Goal: Find specific fact: Find specific fact

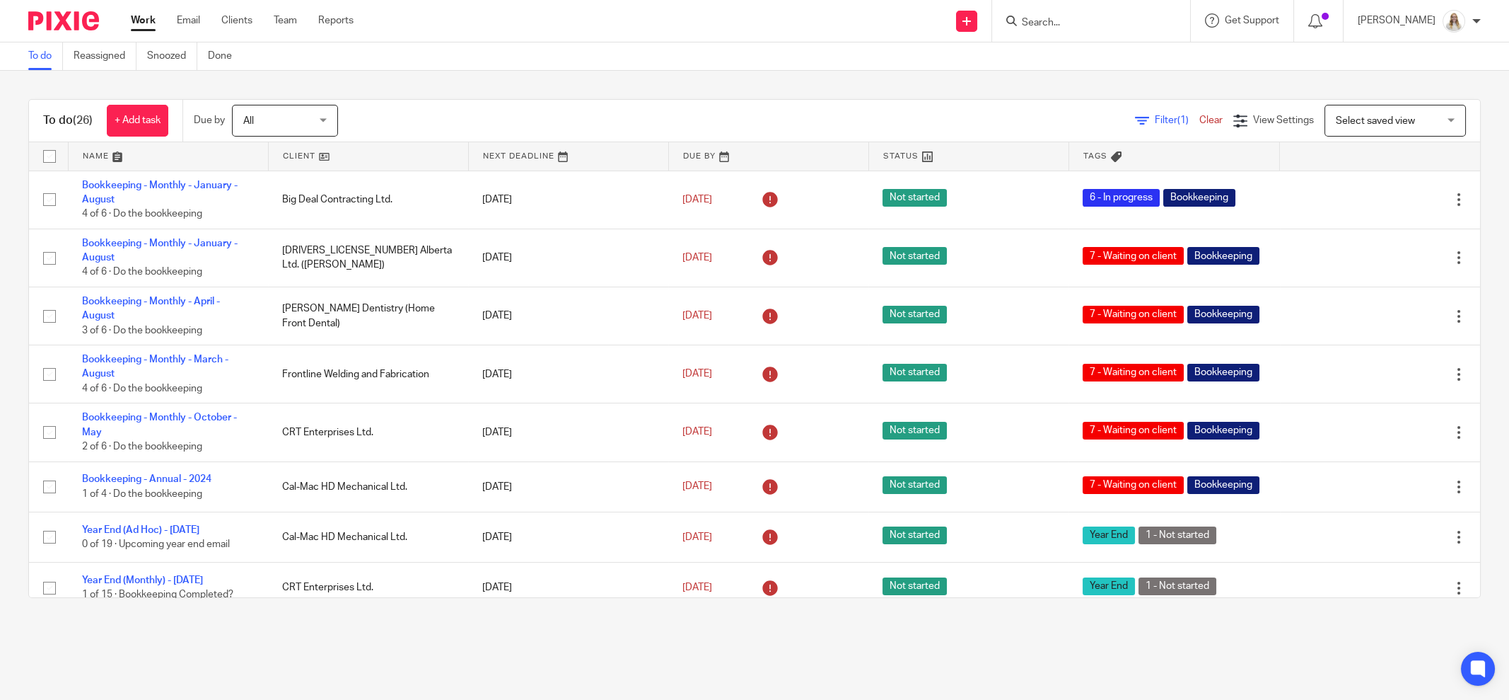
click at [1100, 31] on div at bounding box center [1091, 21] width 198 height 42
click at [1095, 23] on input "Search" at bounding box center [1084, 23] width 127 height 13
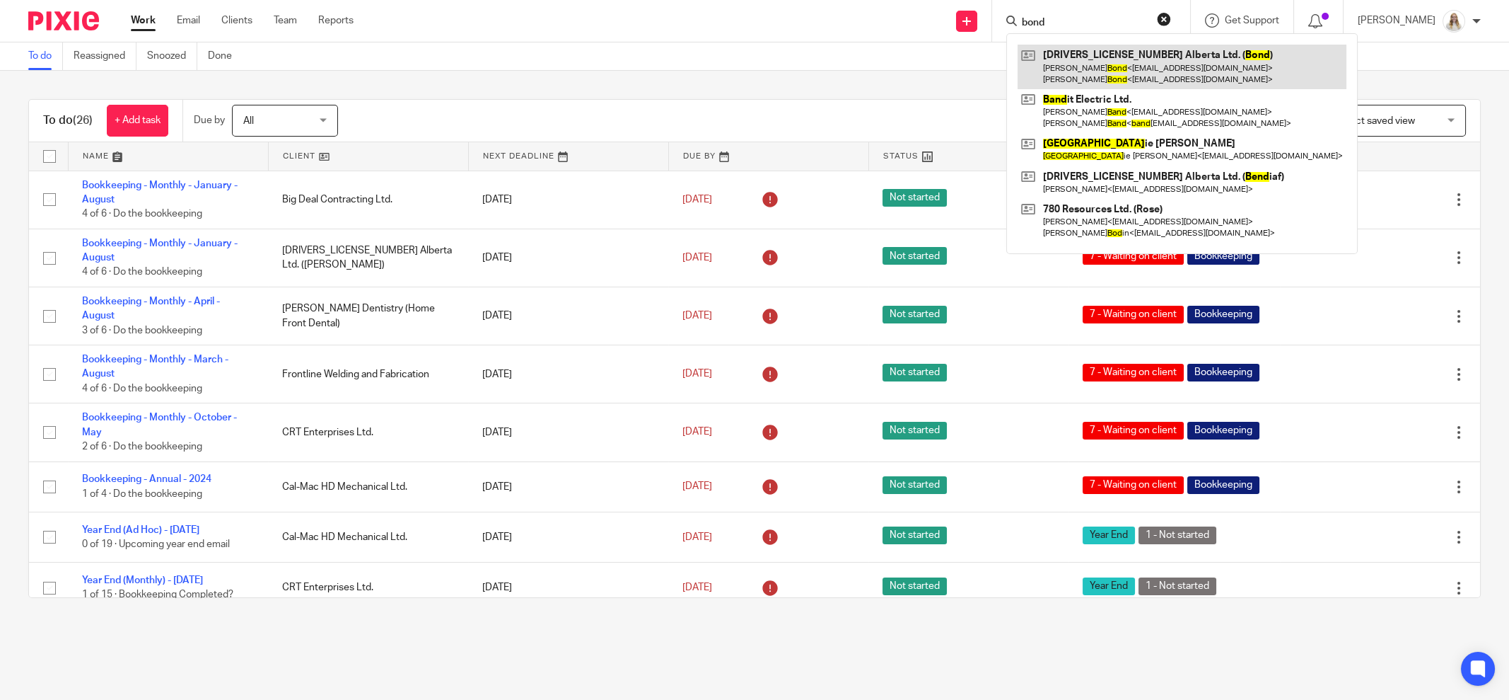
type input "bond"
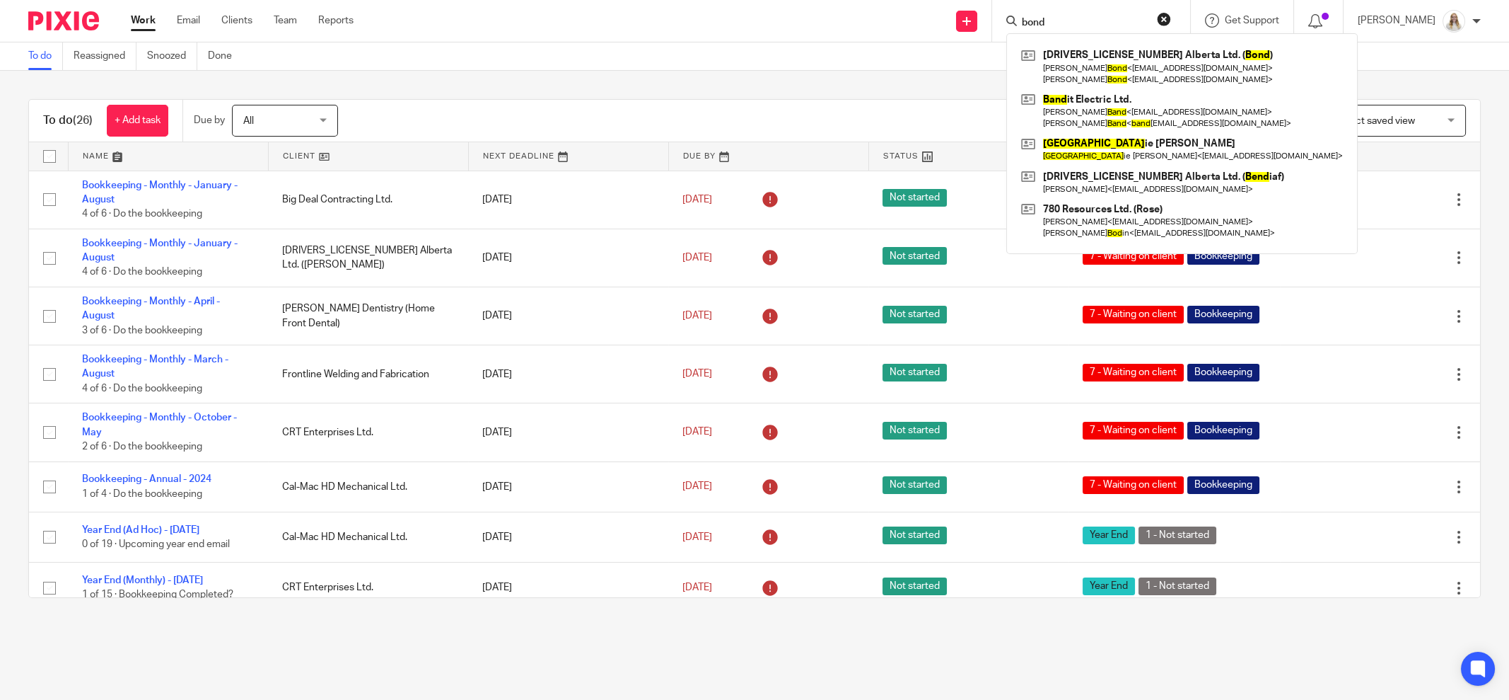
drag, startPoint x: 803, startPoint y: 86, endPoint x: 767, endPoint y: 81, distance: 36.5
click at [791, 85] on div "To do (26) + Add task Due by All All Today Tomorrow This week Next week This mo…" at bounding box center [754, 348] width 1509 height 555
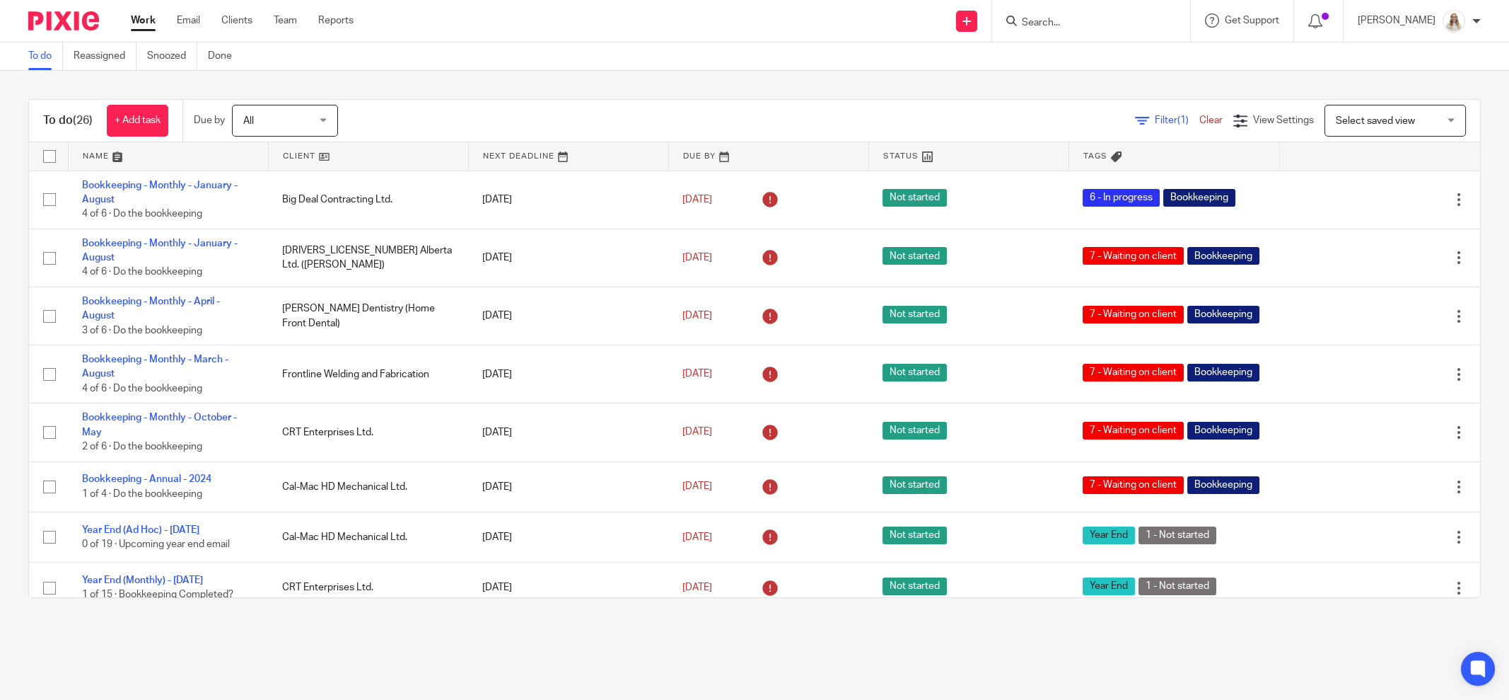
click at [541, 31] on div "Send new email Create task Add client Request signature Get Support Contact Sup…" at bounding box center [942, 21] width 1134 height 42
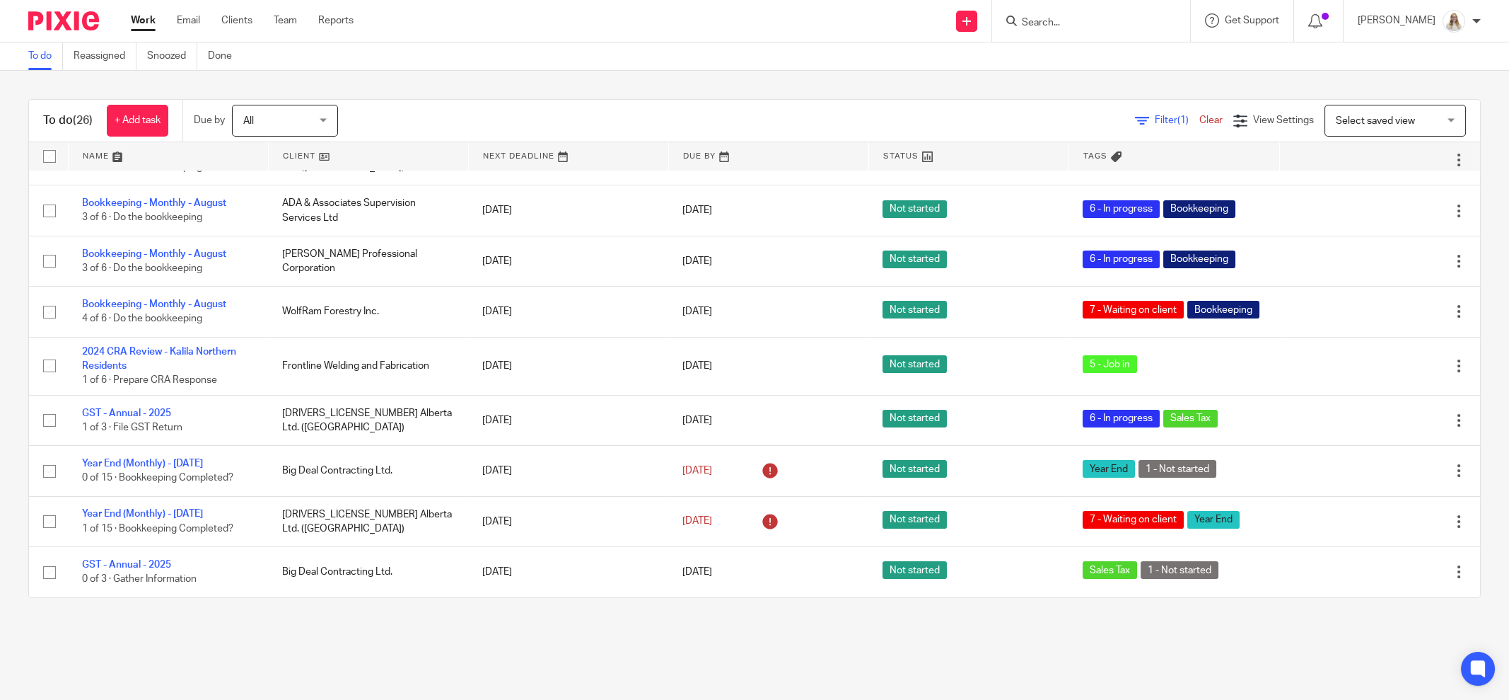
scroll to position [557, 0]
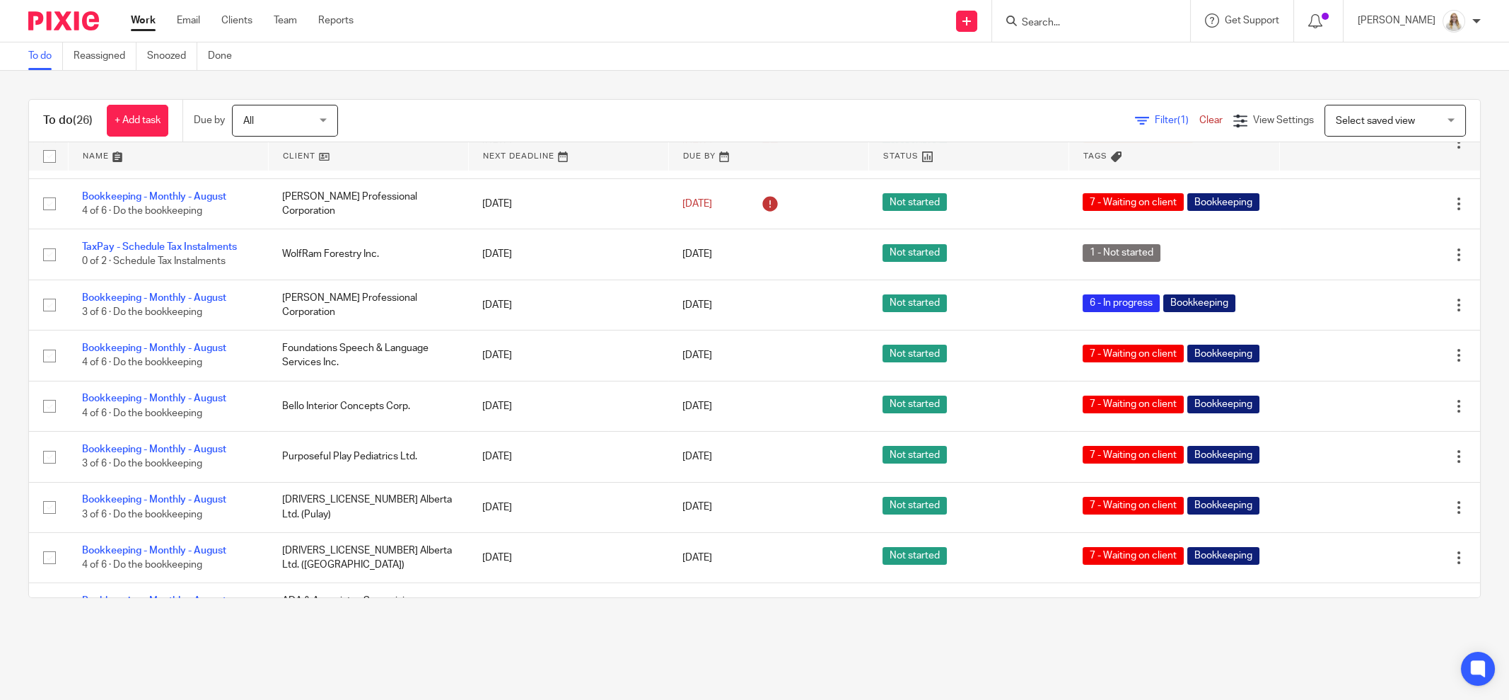
drag, startPoint x: 323, startPoint y: 76, endPoint x: 351, endPoint y: 50, distance: 38.1
click at [323, 76] on div "To do (26) + Add task Due by All All Today Tomorrow This week Next week This mo…" at bounding box center [754, 348] width 1509 height 555
click at [1075, 21] on input "Search" at bounding box center [1084, 23] width 127 height 13
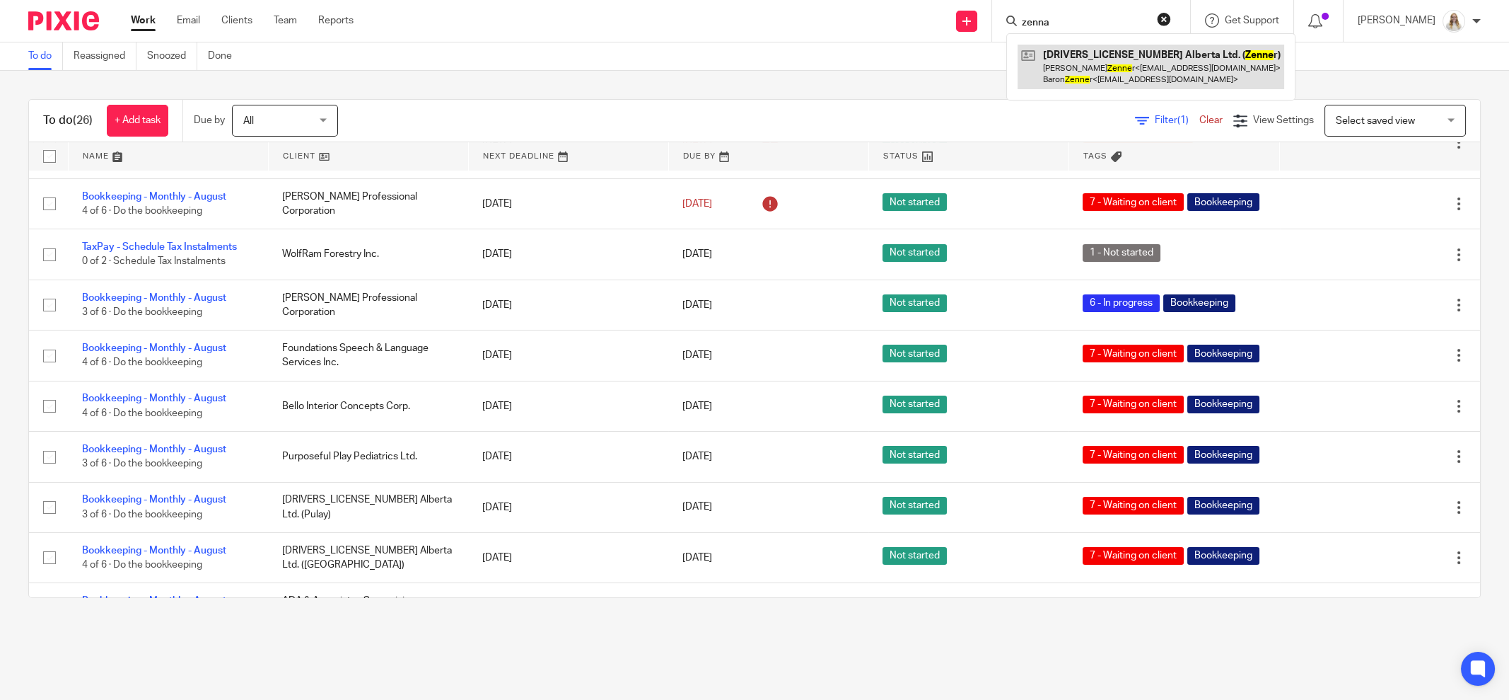
type input "zenna"
drag, startPoint x: 947, startPoint y: 59, endPoint x: 852, endPoint y: 30, distance: 100.0
click at [934, 59] on div "To do Reassigned Snoozed Done" at bounding box center [754, 56] width 1509 height 28
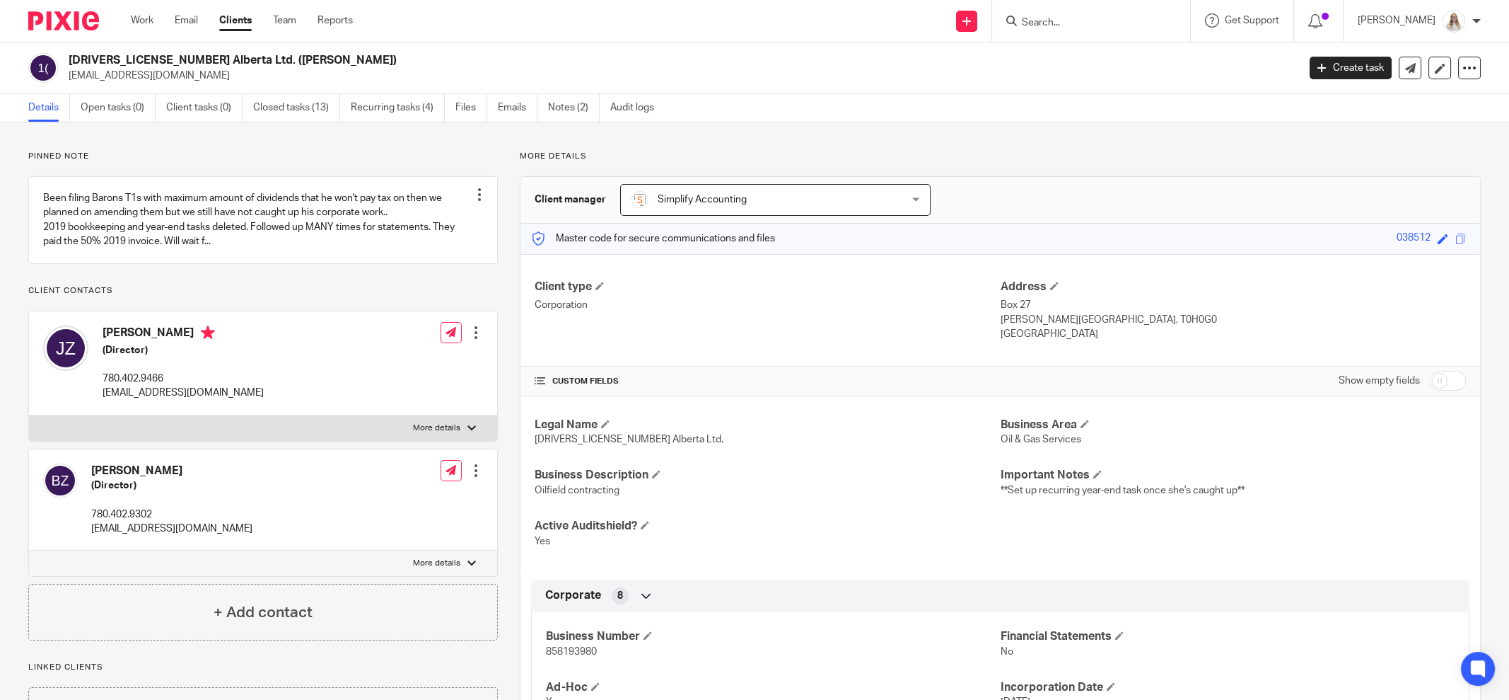
click at [780, 140] on div "Pinned note Been filing Barons T1s with maximum amount of dividends that he won…" at bounding box center [754, 681] width 1509 height 1119
drag, startPoint x: 801, startPoint y: 552, endPoint x: 786, endPoint y: 497, distance: 57.3
click at [801, 552] on div "Legal Name 1296713 Alberta Ltd. Business Area Oil & Gas Services Business Descr…" at bounding box center [1001, 482] width 960 height 173
click at [1108, 31] on div at bounding box center [1091, 21] width 198 height 42
click at [1109, 18] on input "Search" at bounding box center [1084, 23] width 127 height 13
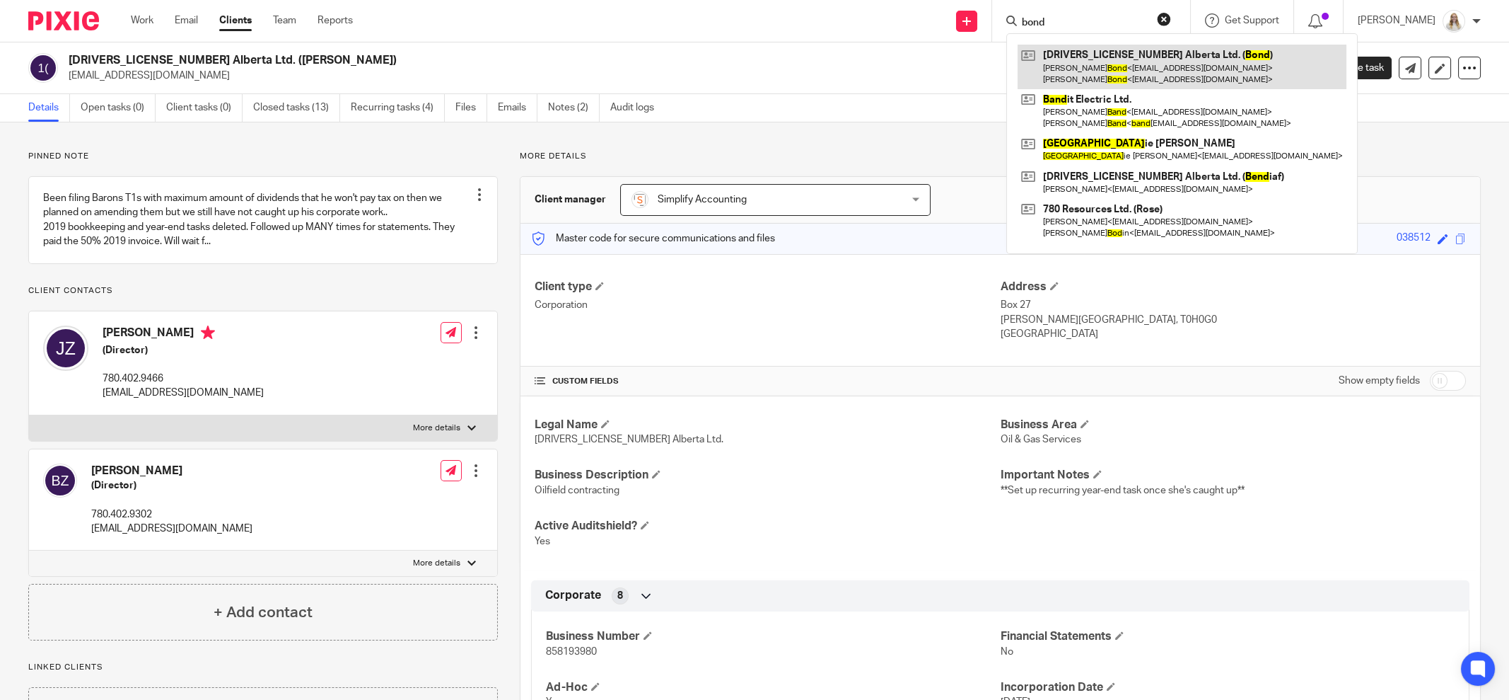
type input "bond"
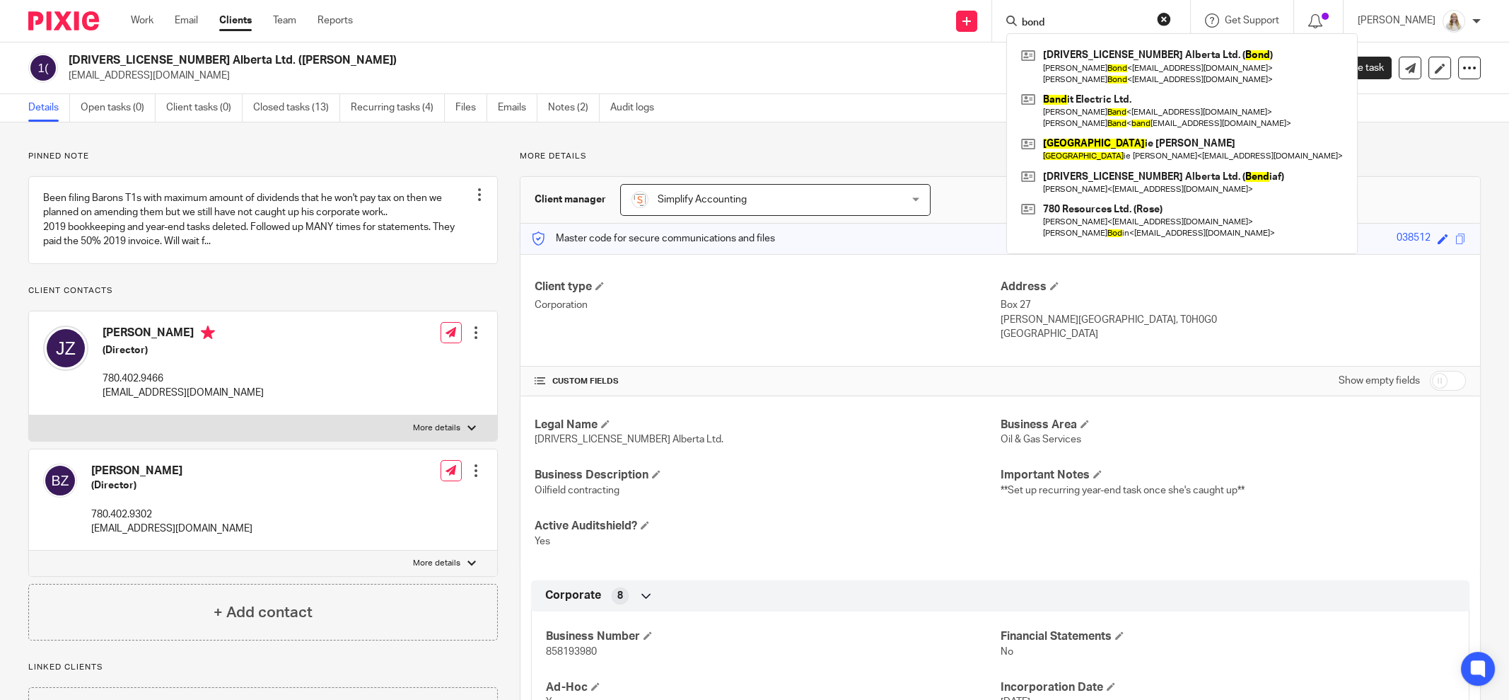
click at [864, 65] on div "1296713 Alberta Ltd. (Zenner) jackicksass@hotmail.com" at bounding box center [679, 68] width 1220 height 30
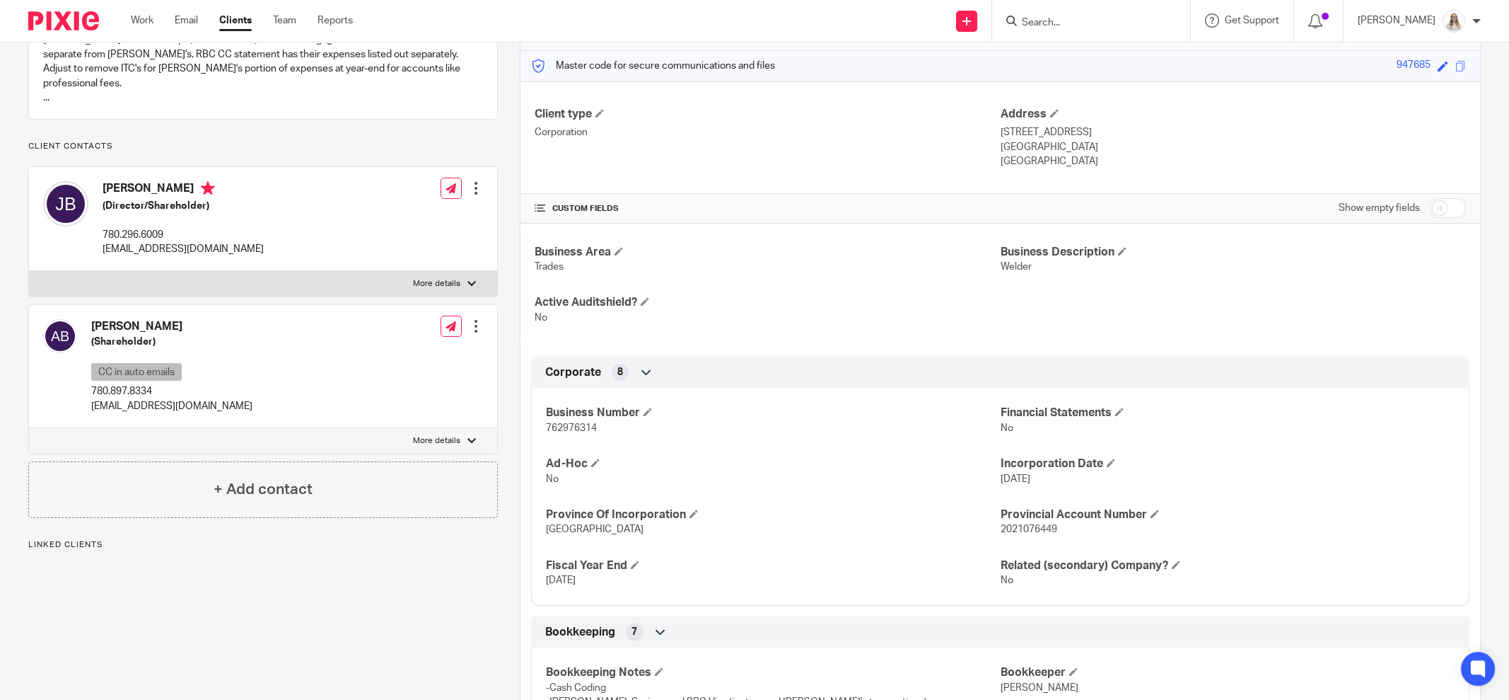
scroll to position [176, 0]
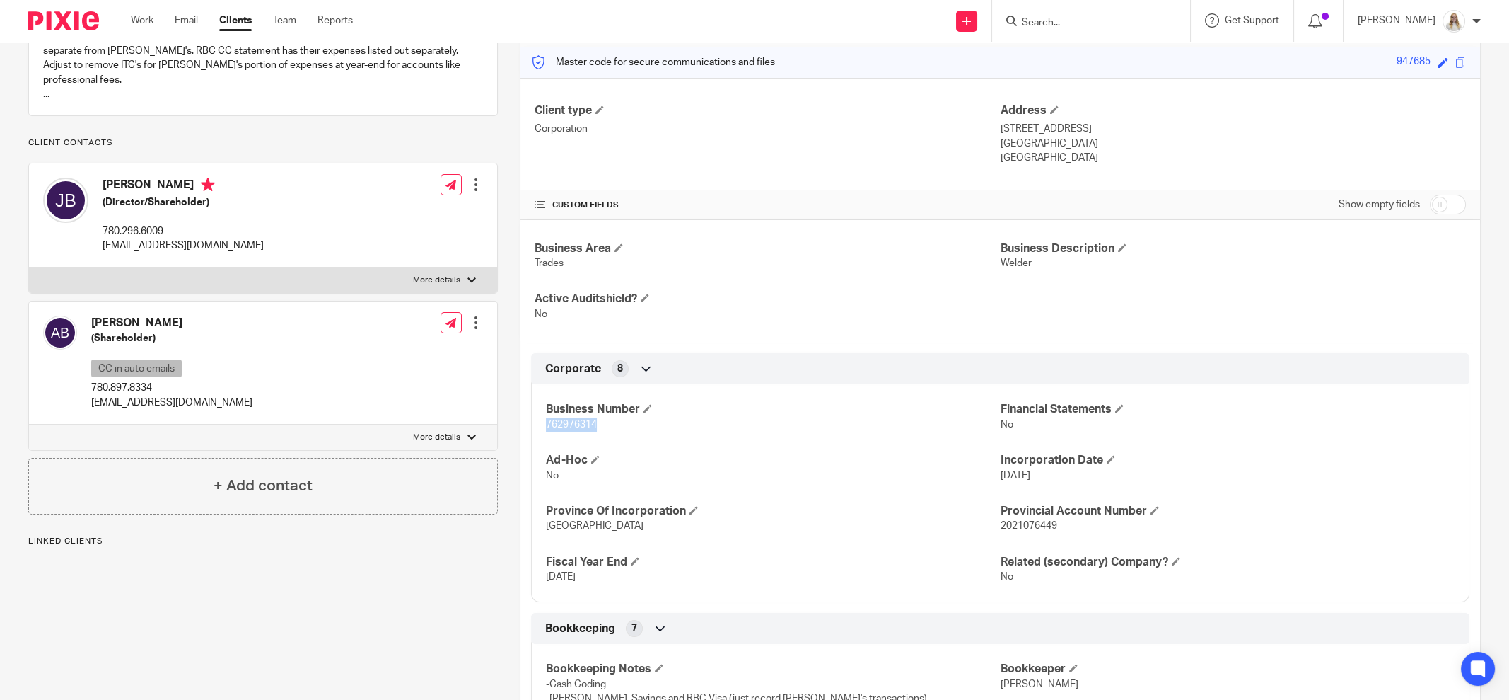
drag, startPoint x: 555, startPoint y: 423, endPoint x: 538, endPoint y: 423, distance: 16.3
click at [538, 423] on div "Business Number 762976314 Financial Statements No Ad-Hoc No Incorporation Date …" at bounding box center [1000, 487] width 939 height 228
copy span "762976314"
click at [257, 350] on div "Amanda Bond (Shareholder) CC in auto emails 780.897.8334 alodge97@gmail.com Edi…" at bounding box center [263, 362] width 468 height 123
drag, startPoint x: 434, startPoint y: 443, endPoint x: 436, endPoint y: 434, distance: 9.3
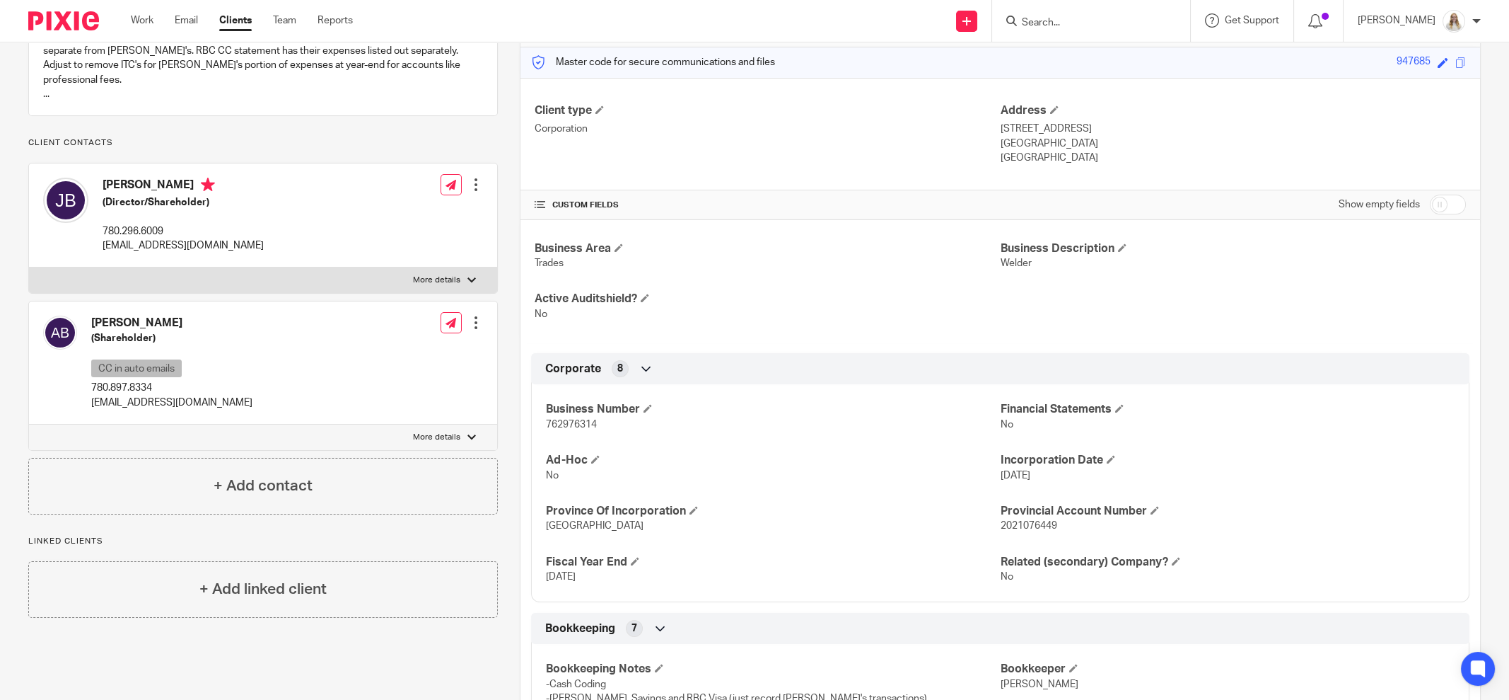
click at [436, 443] on p "More details" at bounding box center [436, 436] width 47 height 11
click at [29, 424] on input "More details" at bounding box center [28, 424] width 1 height 1
checkbox input "true"
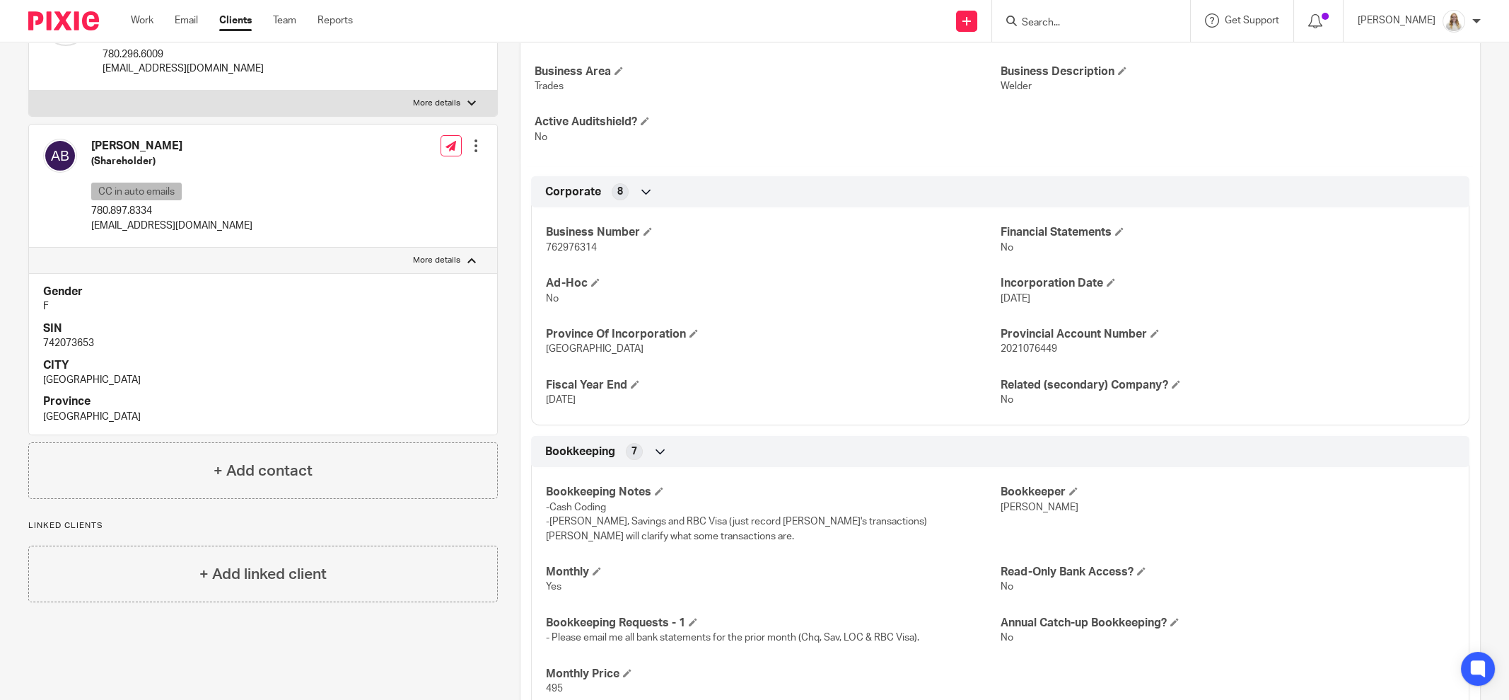
scroll to position [353, 0]
drag, startPoint x: 96, startPoint y: 356, endPoint x: 40, endPoint y: 356, distance: 56.6
click at [40, 356] on div "Gender F SIN 742073653 CITY Grande Prairie Province Alberta" at bounding box center [263, 353] width 468 height 161
copy p "742073653"
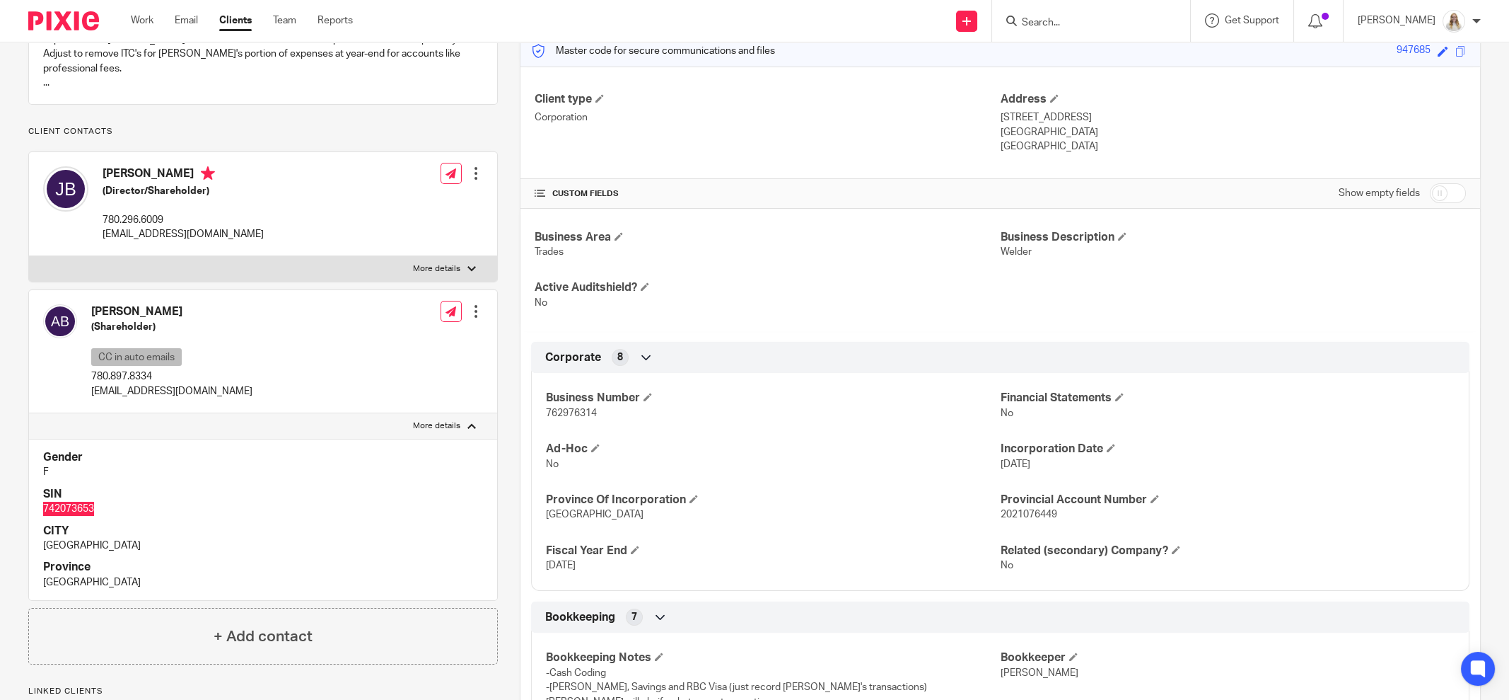
scroll to position [176, 0]
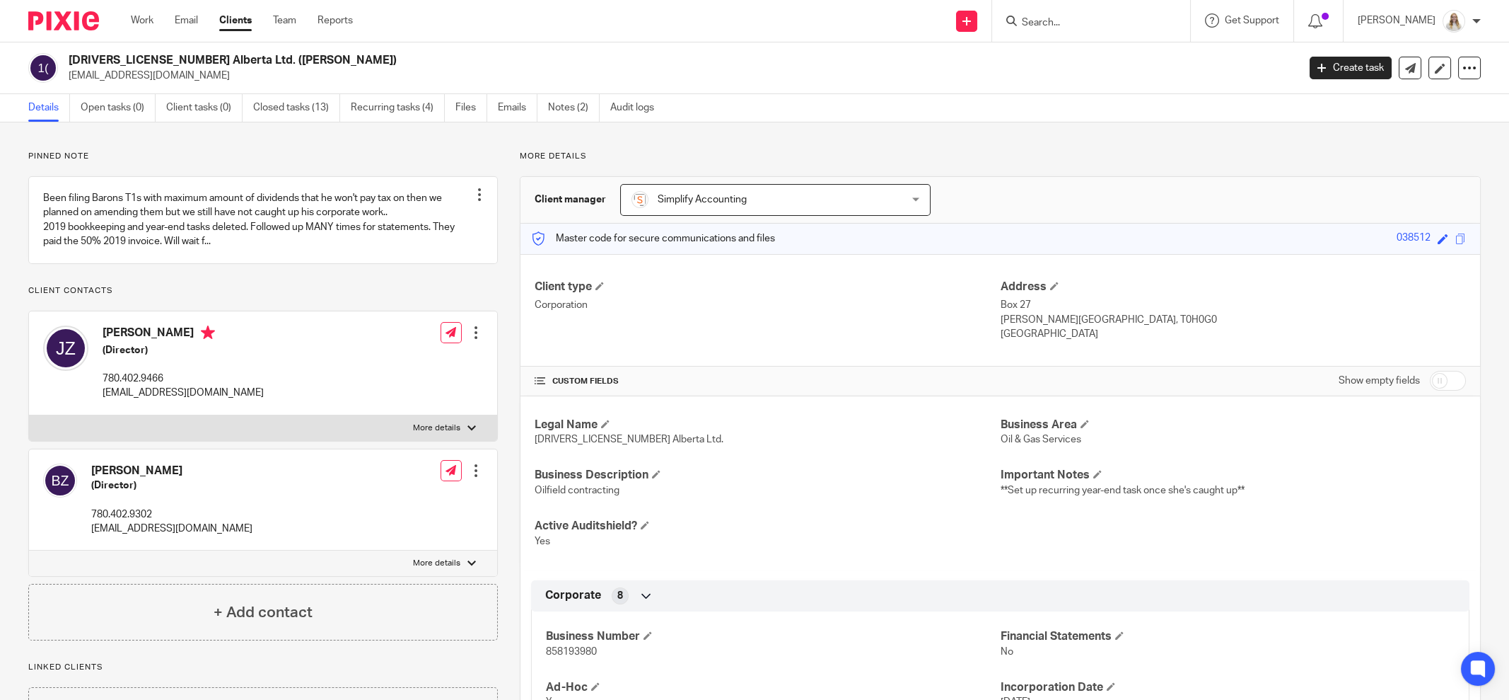
click at [779, 127] on div "Pinned note Been filing Barons T1s with maximum amount of dividends that he won…" at bounding box center [754, 681] width 1509 height 1119
click at [448, 35] on div "Send new email Create task Add client Request signature Get Support Contact Sup…" at bounding box center [941, 21] width 1135 height 42
click at [146, 23] on link "Work" at bounding box center [142, 20] width 23 height 14
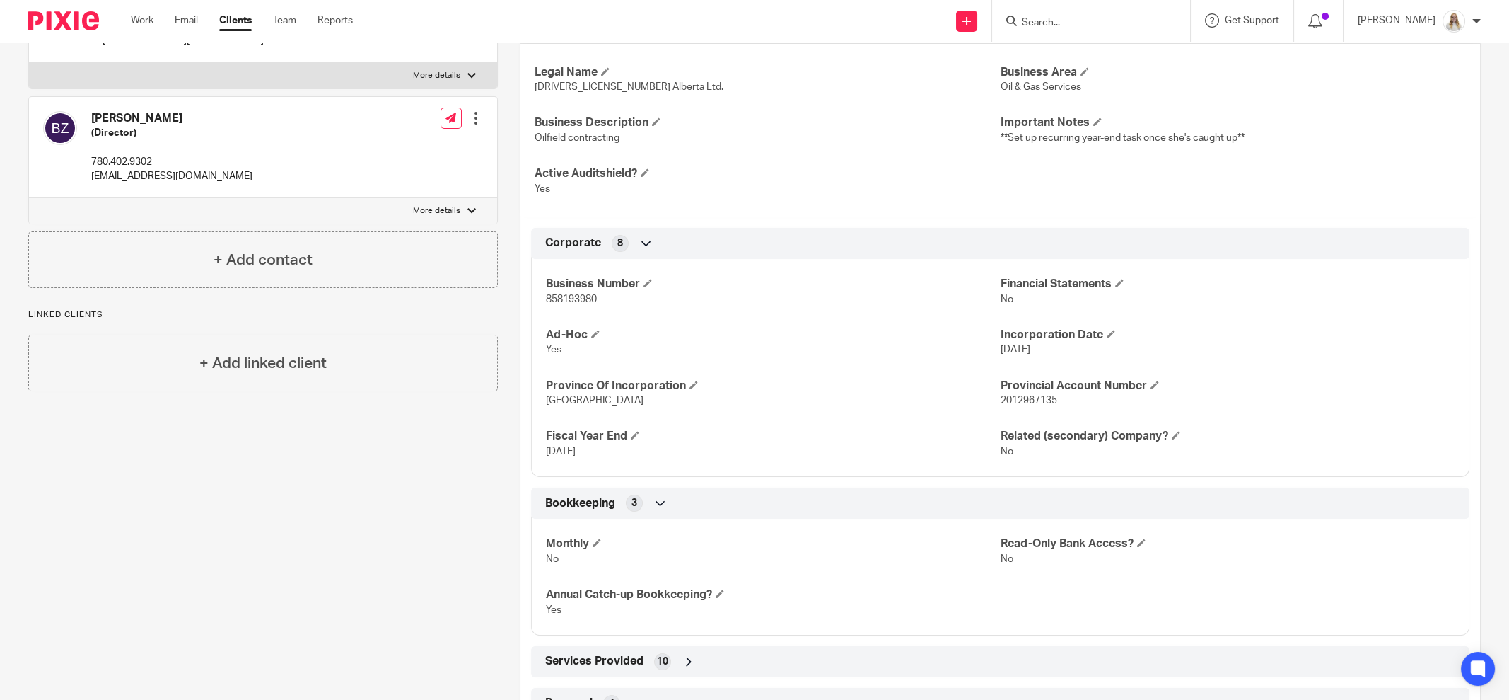
scroll to position [353, 0]
drag, startPoint x: 599, startPoint y: 294, endPoint x: 534, endPoint y: 297, distance: 65.1
click at [535, 297] on div "Business Number 858193980 Financial Statements No Ad-Hoc Yes Incorporation Date…" at bounding box center [1000, 362] width 939 height 228
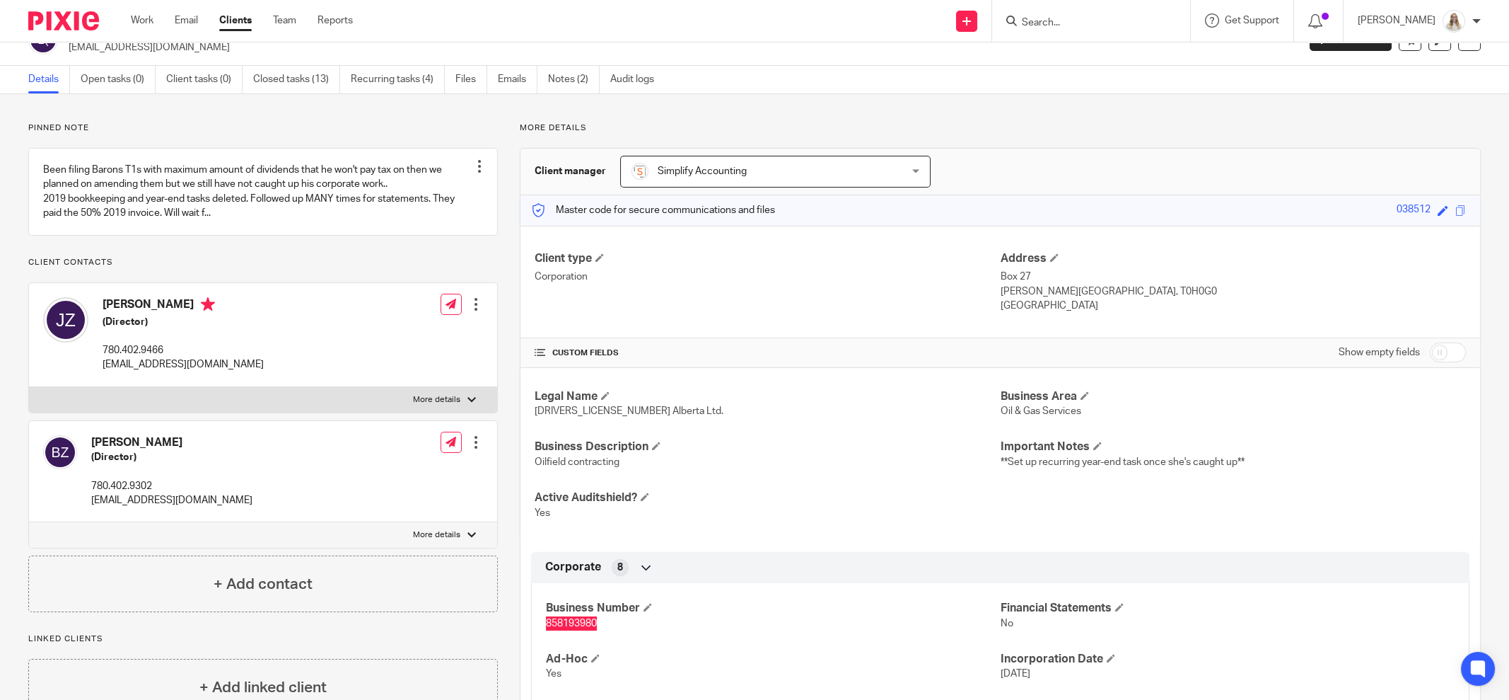
scroll to position [0, 0]
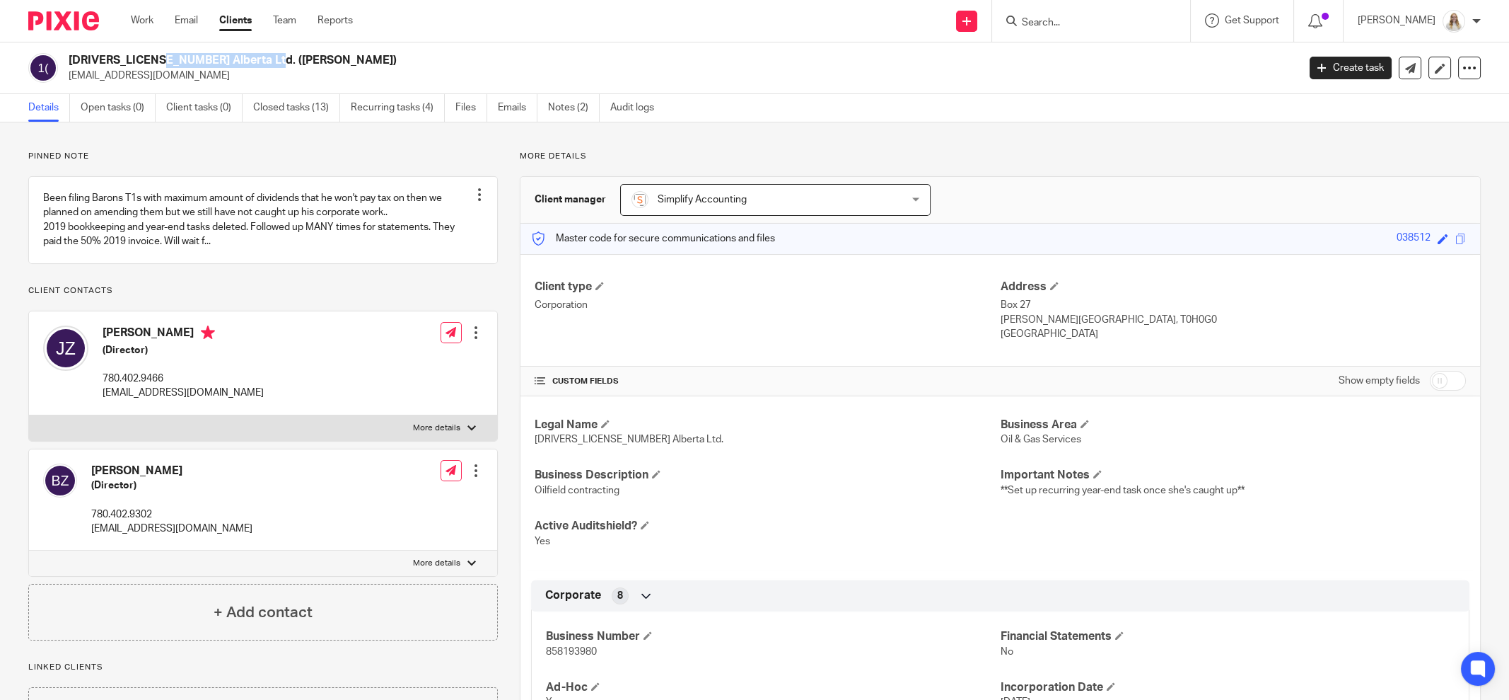
drag, startPoint x: 180, startPoint y: 58, endPoint x: 69, endPoint y: 58, distance: 111.0
click at [69, 58] on h2 "[DRIVERS_LICENSE_NUMBER] Alberta Ltd. ([PERSON_NAME])" at bounding box center [557, 60] width 976 height 15
copy h2 "[DRIVERS_LICENSE_NUMBER] Alberta Ltd."
click at [523, 40] on div "Send new email Create task Add client Request signature Get Support Contact Sup…" at bounding box center [941, 21] width 1135 height 42
